Goal: Check status: Check status

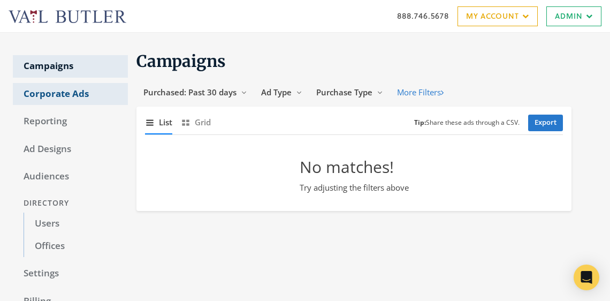
click at [65, 89] on link "Corporate Ads" at bounding box center [70, 94] width 115 height 22
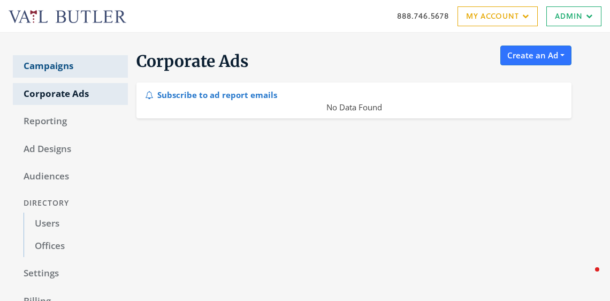
click at [57, 66] on link "Campaigns" at bounding box center [70, 66] width 115 height 22
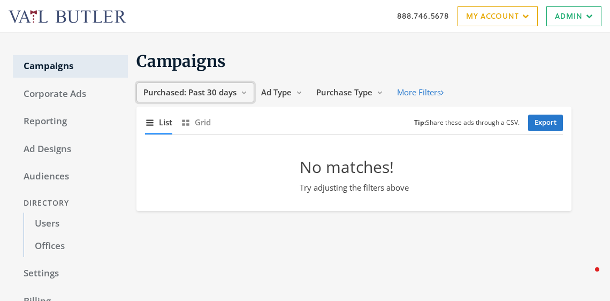
click at [201, 93] on span "Purchased: Past 30 days" at bounding box center [189, 92] width 93 height 11
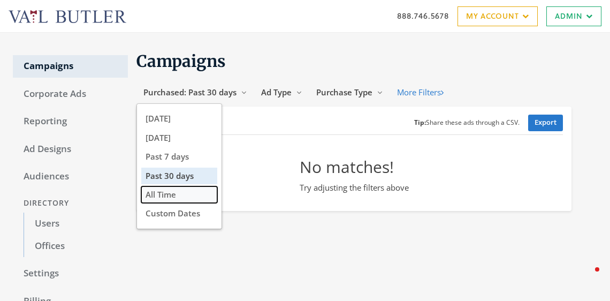
click at [167, 198] on span "All Time" at bounding box center [161, 194] width 31 height 11
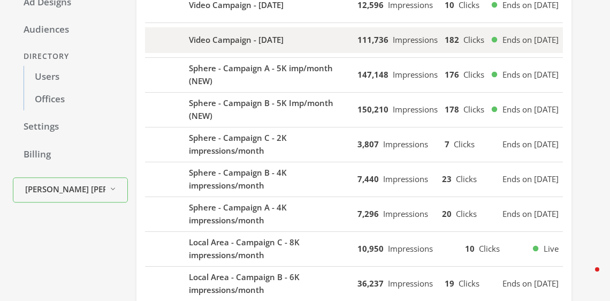
scroll to position [25, 0]
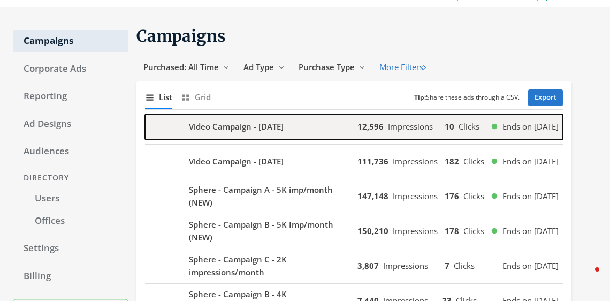
click at [221, 125] on b "Video Campaign - [DATE]" at bounding box center [236, 126] width 95 height 12
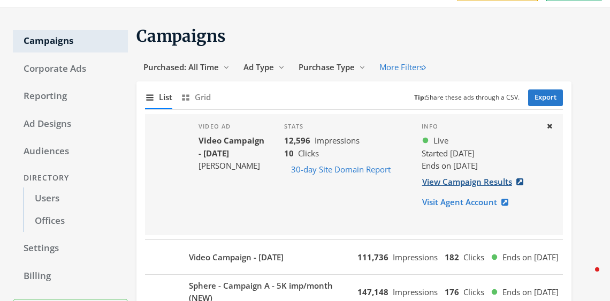
click at [464, 184] on link "View Campaign Results" at bounding box center [476, 182] width 109 height 20
